Goal: Obtain resource: Obtain resource

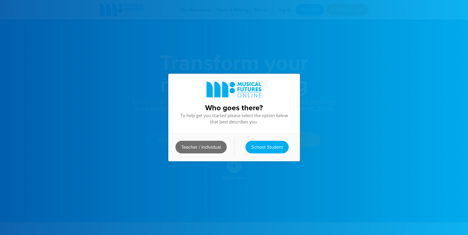
click at [209, 151] on link "Teacher / Individual" at bounding box center [201, 147] width 51 height 13
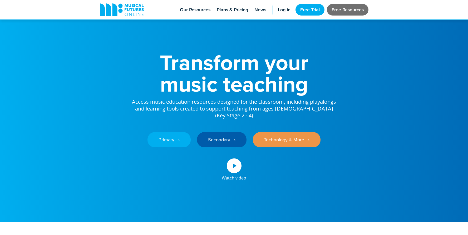
click at [348, 11] on link "Free Resources" at bounding box center [348, 10] width 42 height 12
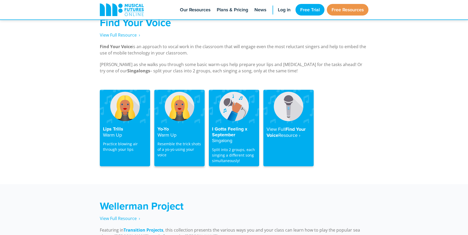
scroll to position [1017, 0]
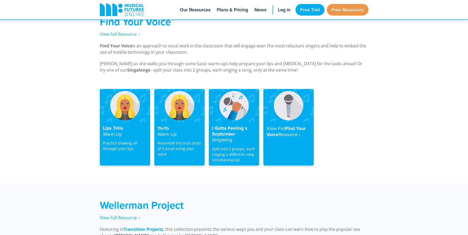
click at [181, 164] on div "Lips Trills Warm Up Practice blowing air through your lips Yo-Yo Warm Up Resemb…" at bounding box center [234, 131] width 468 height 105
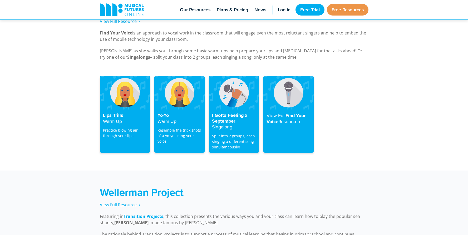
scroll to position [1031, 0]
click at [227, 113] on h4 "I Gotta Feeling x September Singalong" at bounding box center [234, 121] width 44 height 17
click at [232, 124] on div "I Gotta Feeling x September Singalong Split into 2 groups, each singing a diffe…" at bounding box center [234, 130] width 50 height 43
